Goal: Task Accomplishment & Management: Manage account settings

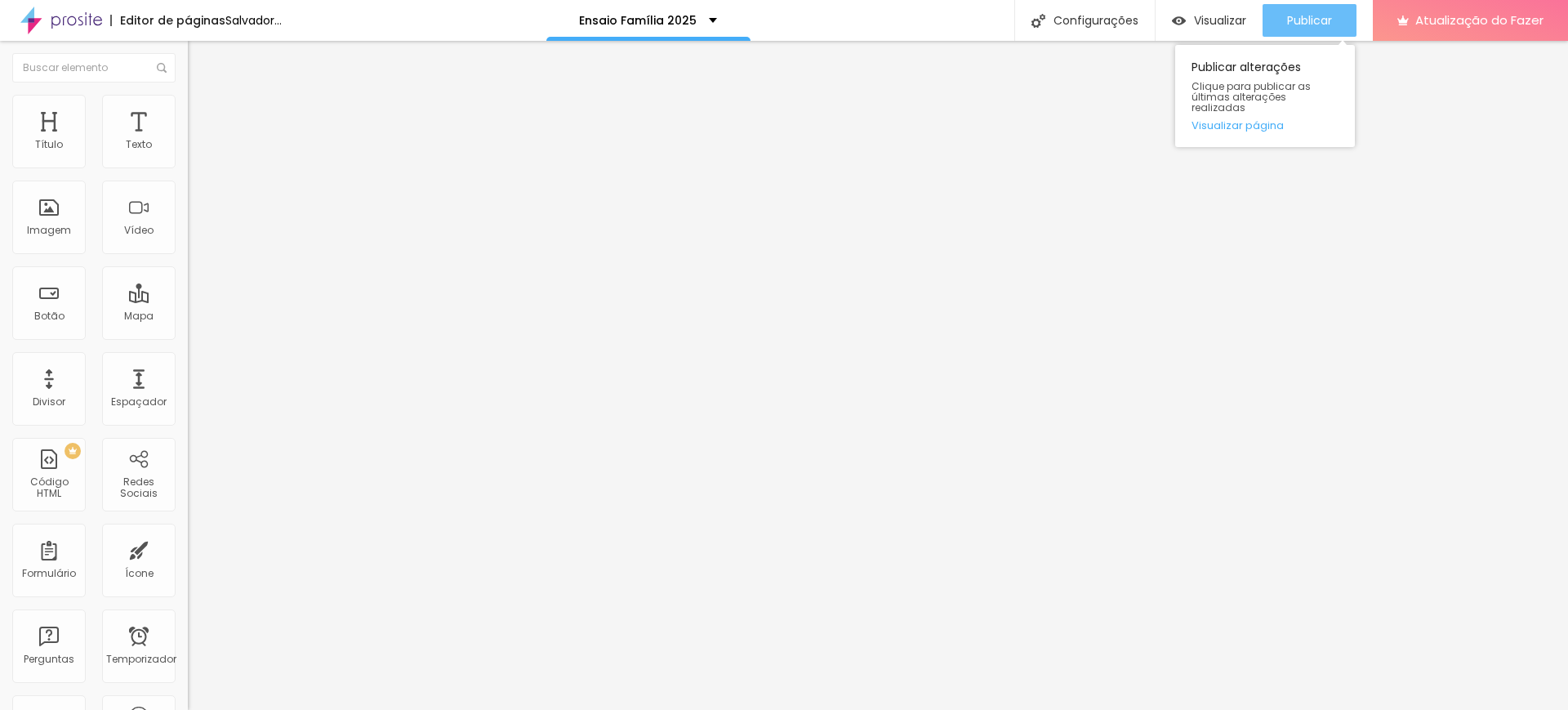
click at [1319, 26] on font "Publicar" at bounding box center [1309, 20] width 45 height 16
click at [1331, 12] on font "Publicar" at bounding box center [1309, 20] width 45 height 16
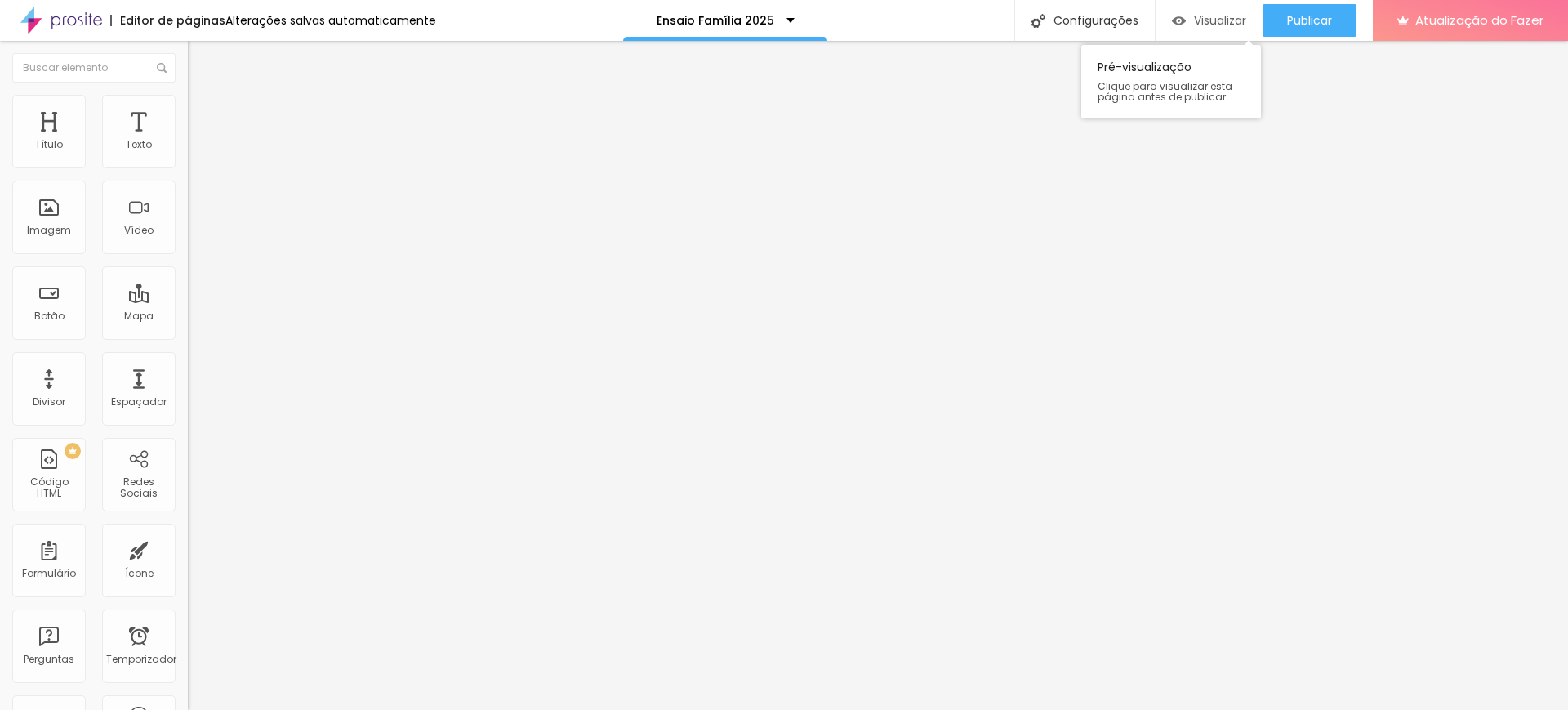
click at [1220, 25] on font "Visualizar" at bounding box center [1220, 20] width 53 height 16
click at [1108, 21] on font "Configurações" at bounding box center [1096, 20] width 85 height 16
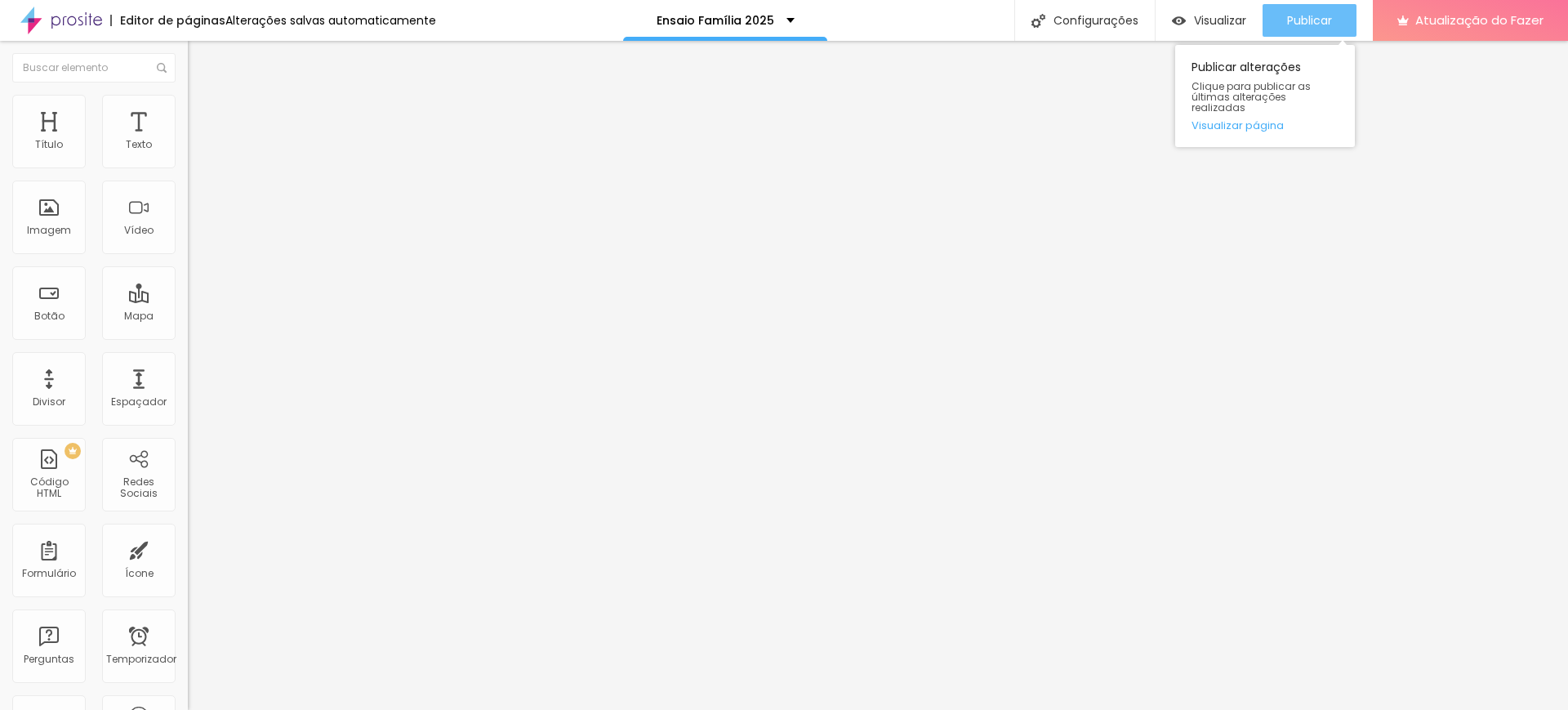
click at [1297, 12] on font "Publicar" at bounding box center [1309, 20] width 45 height 16
drag, startPoint x: 1297, startPoint y: 12, endPoint x: 1299, endPoint y: 61, distance: 49.0
click at [1299, 41] on div "Publicar Publicar alterações Clique para publicar as últimas alterações realiza…" at bounding box center [1309, 20] width 94 height 41
